Goal: Check status: Check status

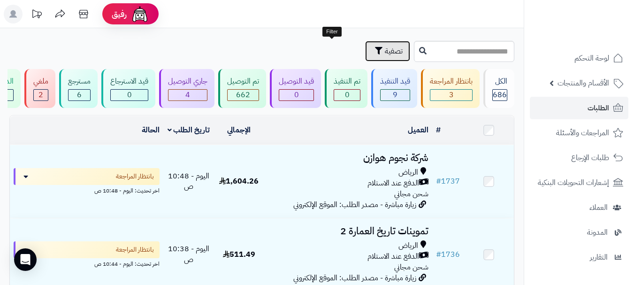
click at [385, 47] on span "تصفية" at bounding box center [394, 51] width 18 height 11
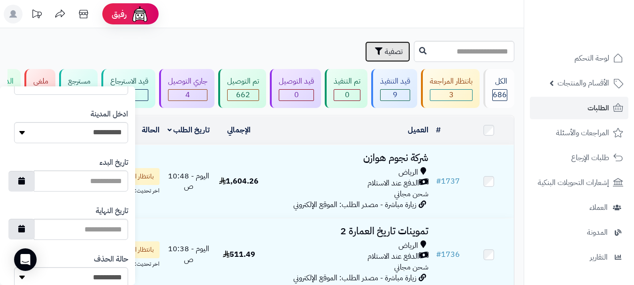
scroll to position [517, 0]
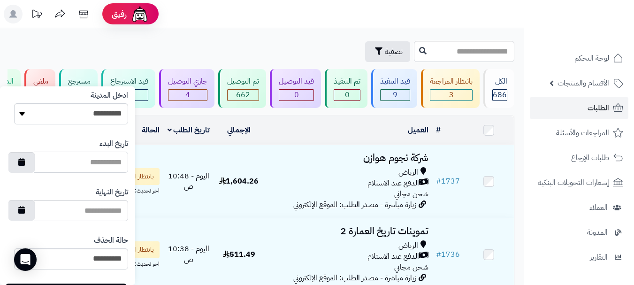
click at [75, 168] on input "تاريخ البدء" at bounding box center [81, 162] width 94 height 21
click at [33, 165] on button "button" at bounding box center [21, 162] width 26 height 21
type input "**********"
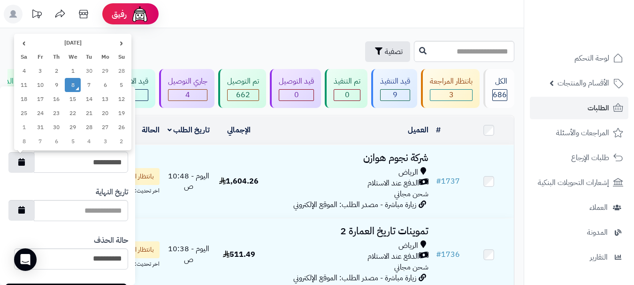
click at [75, 87] on td "8" at bounding box center [73, 85] width 16 height 14
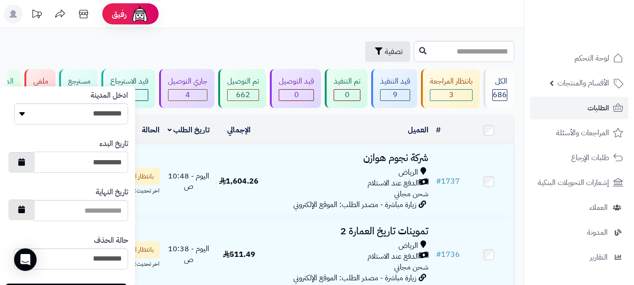
click at [33, 217] on button "button" at bounding box center [21, 210] width 26 height 21
type input "**********"
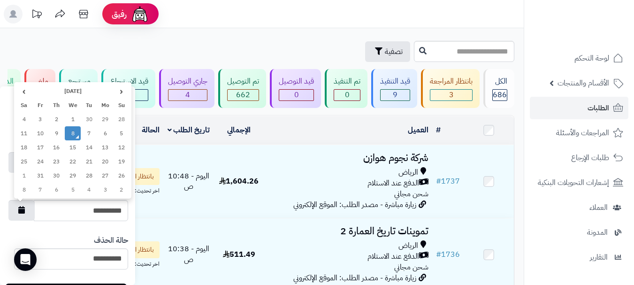
click at [71, 132] on td "8" at bounding box center [73, 133] width 16 height 14
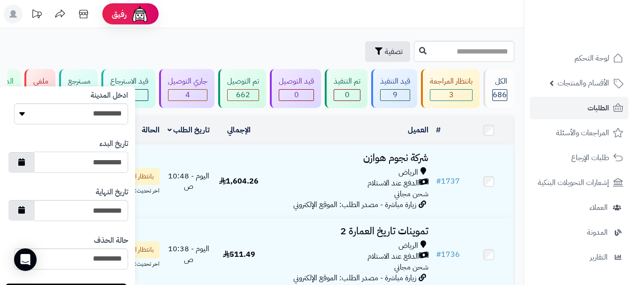
scroll to position [558, 0]
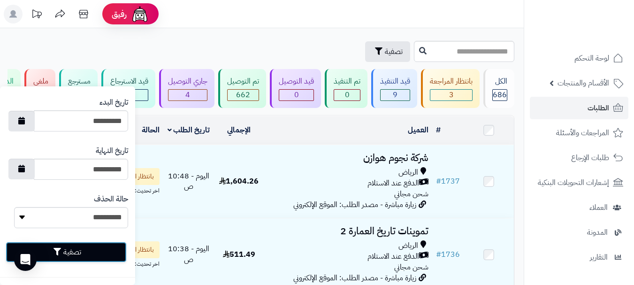
click at [83, 250] on button "تصفية" at bounding box center [66, 252] width 121 height 21
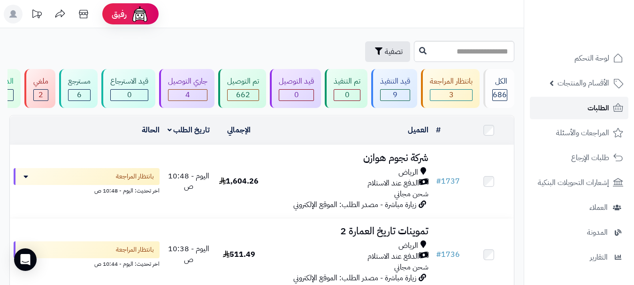
click at [587, 103] on link "الطلبات" at bounding box center [579, 108] width 99 height 23
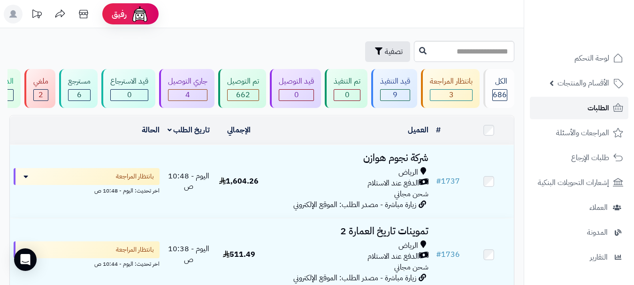
click at [573, 116] on link "الطلبات" at bounding box center [579, 108] width 99 height 23
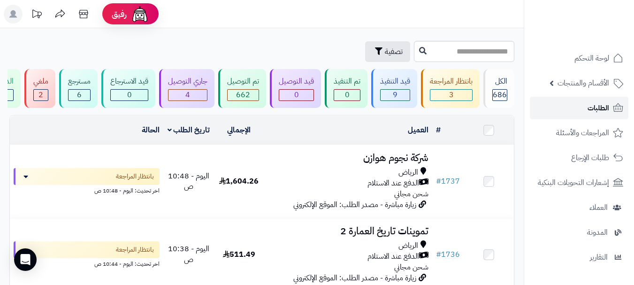
click at [587, 106] on link "الطلبات" at bounding box center [579, 108] width 99 height 23
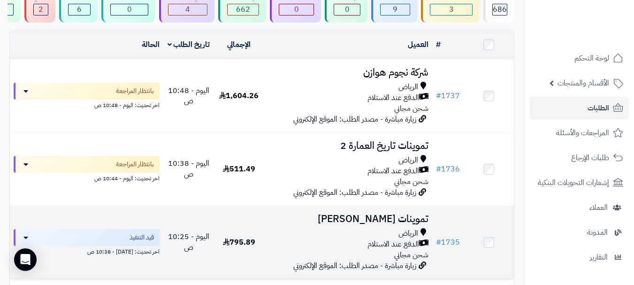
scroll to position [94, 0]
